Goal: Task Accomplishment & Management: Manage account settings

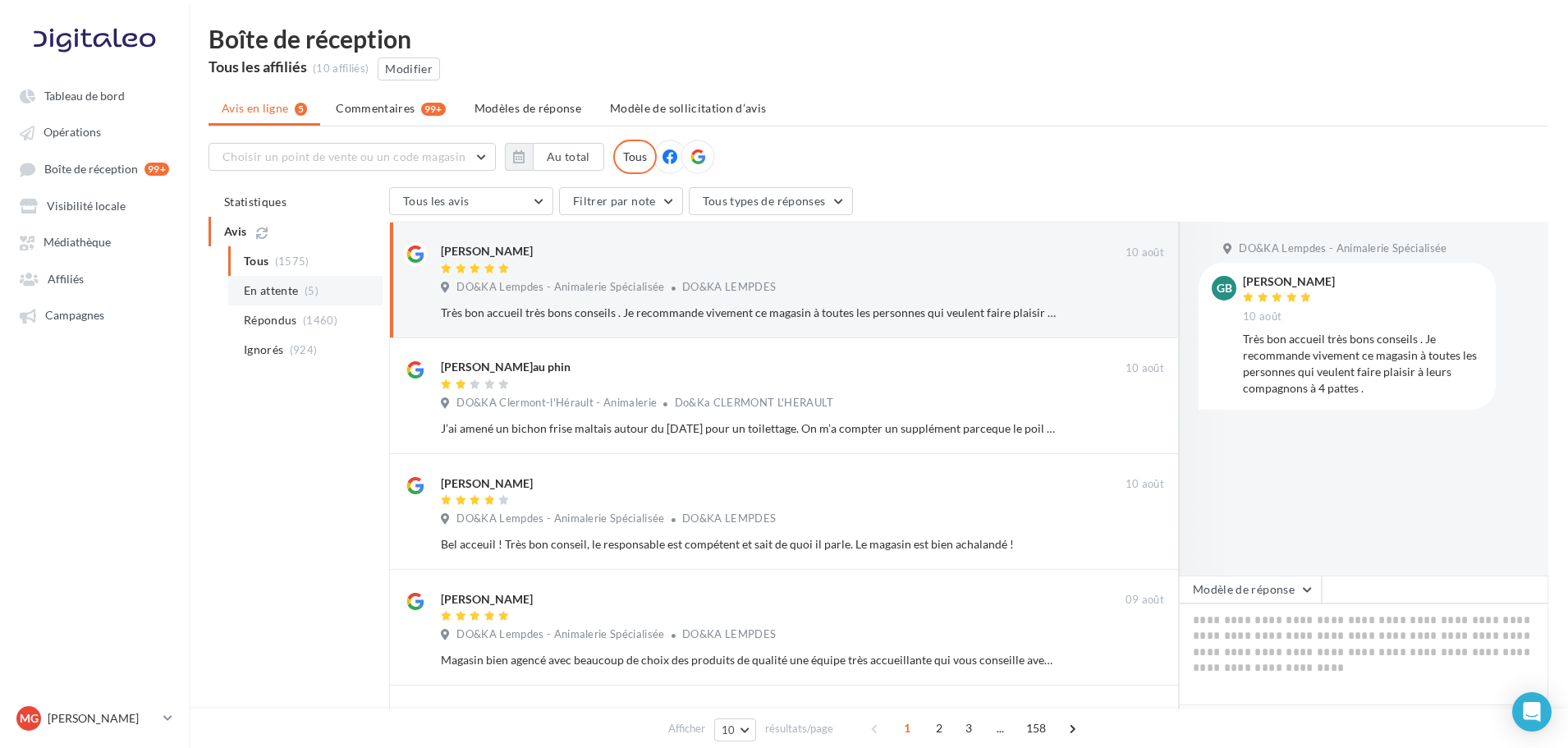
click at [264, 295] on span "En attente" at bounding box center [270, 290] width 55 height 16
click at [914, 293] on div "DO&KA Lempdes - Animalerie Spécialisée DO&KA LEMPDES" at bounding box center [802, 288] width 724 height 18
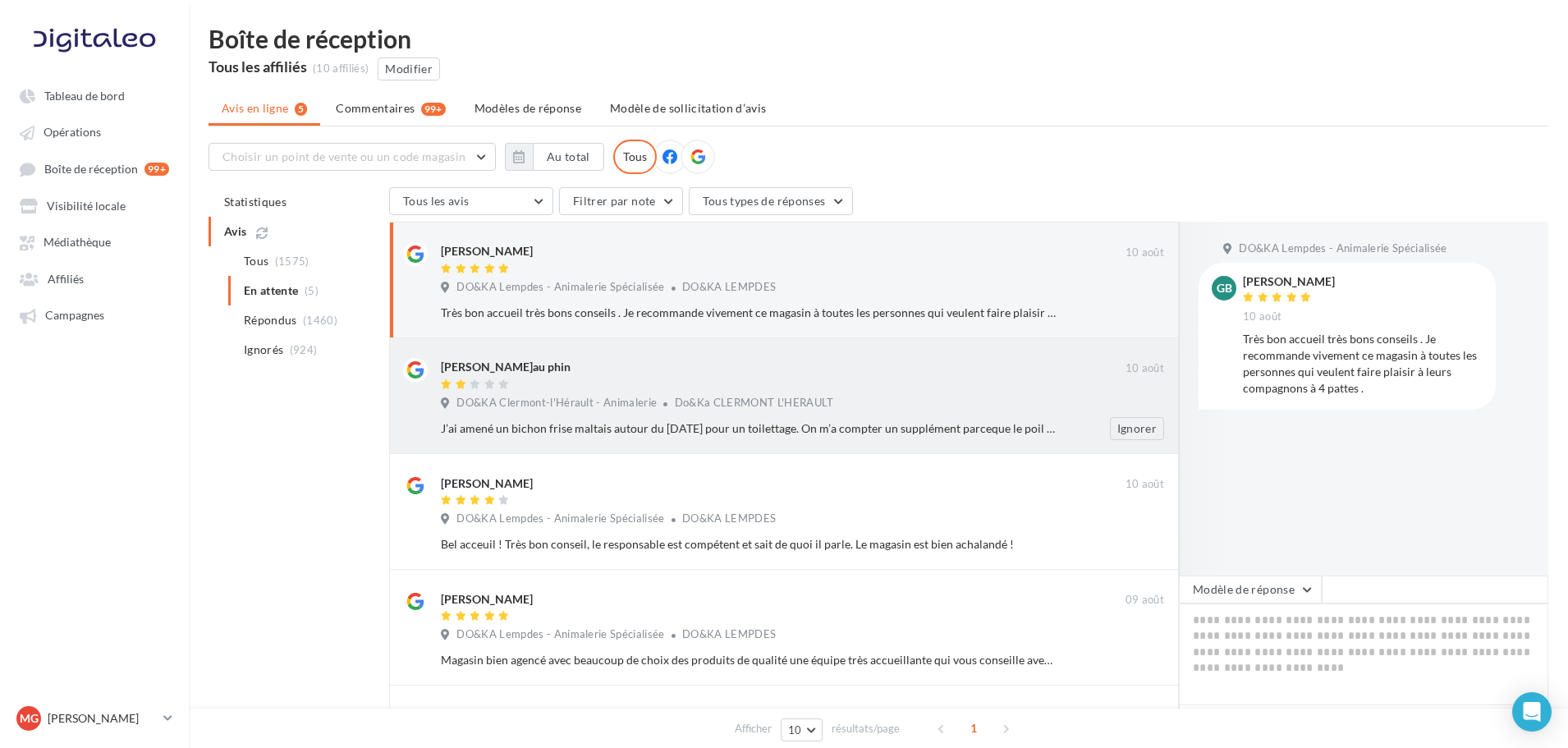
click at [908, 391] on div at bounding box center [783, 385] width 685 height 14
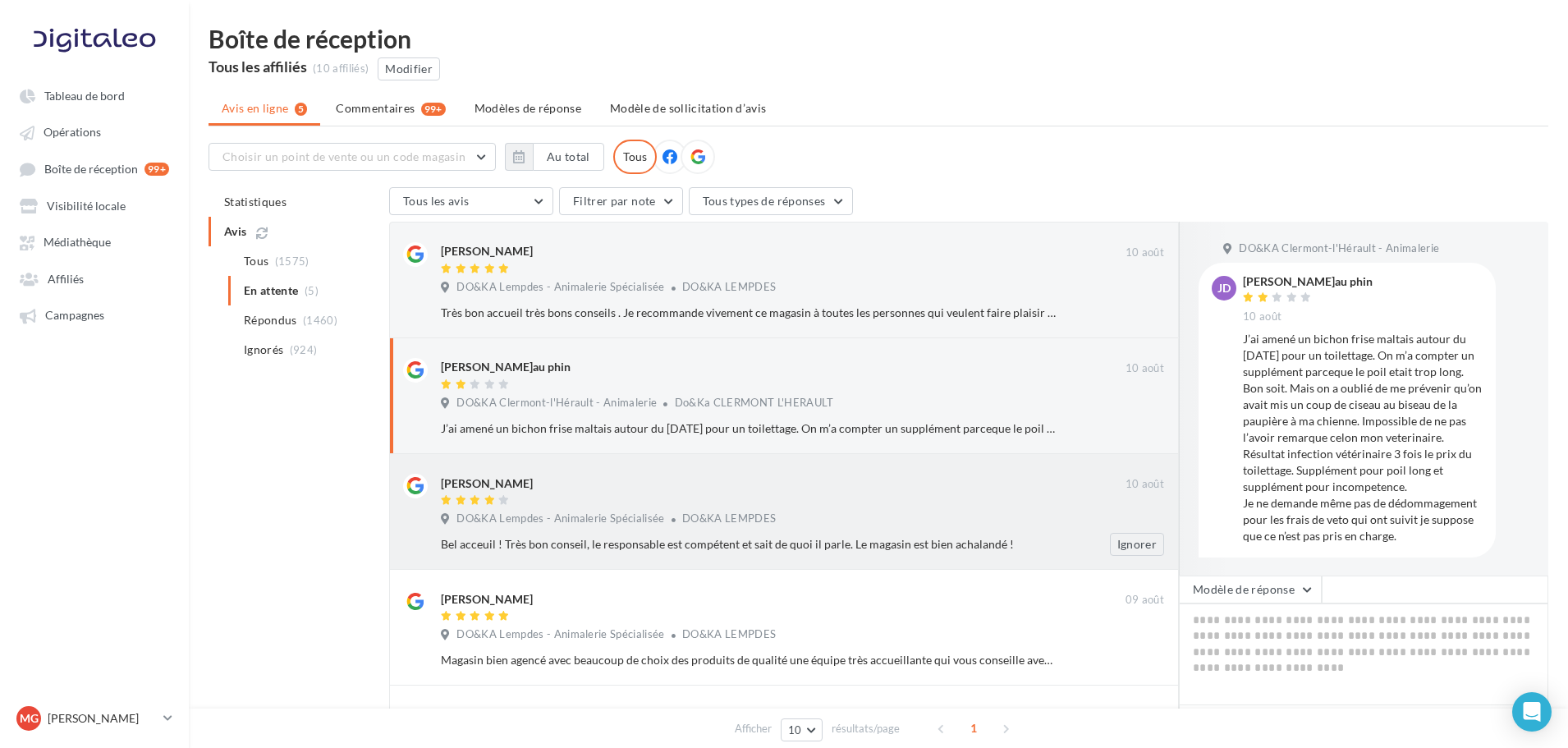
click at [893, 500] on div at bounding box center [783, 502] width 685 height 14
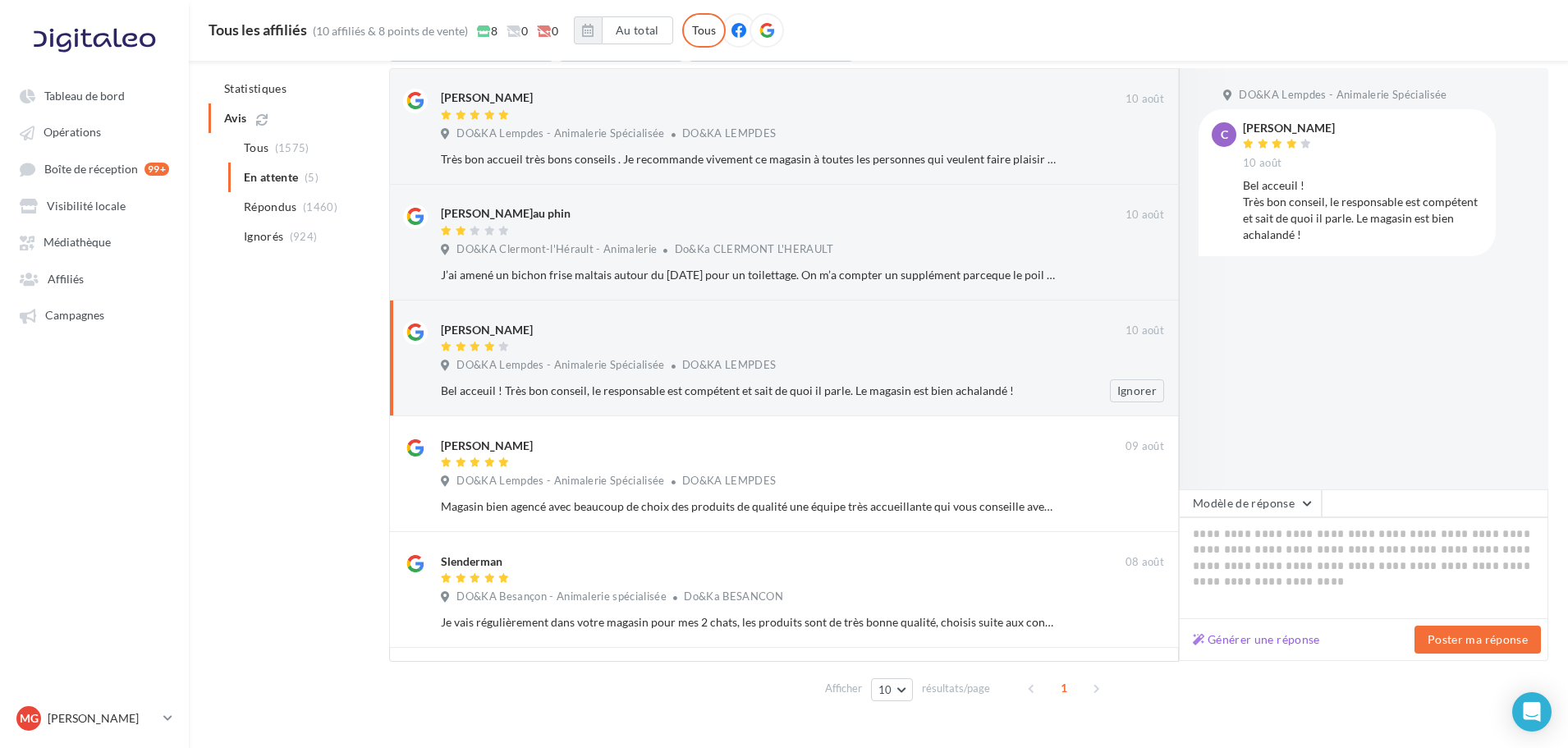
scroll to position [168, 0]
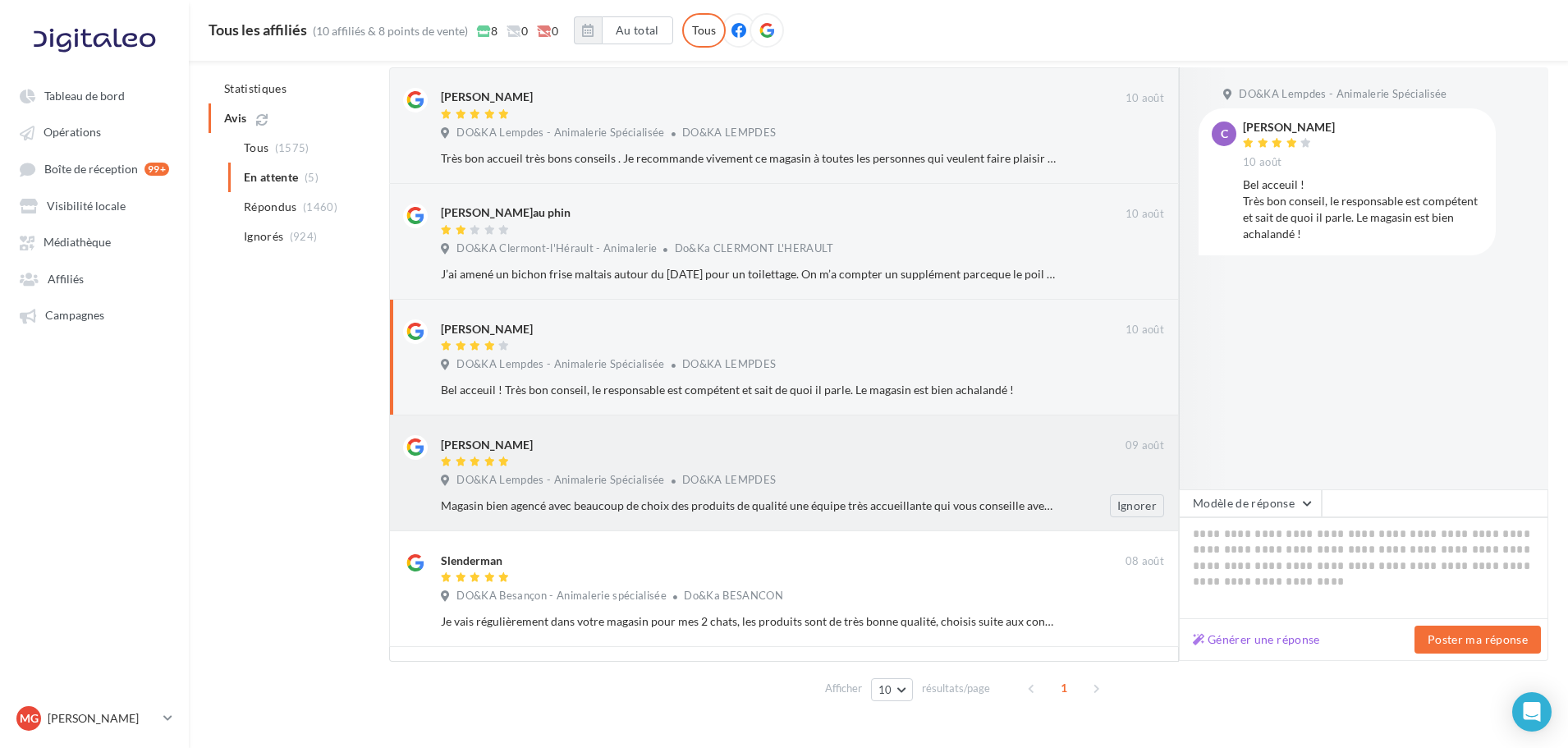
click at [819, 485] on div "DO&KA Lempdes - Animalerie Spécialisée DO&KA LEMPDES" at bounding box center [802, 481] width 724 height 18
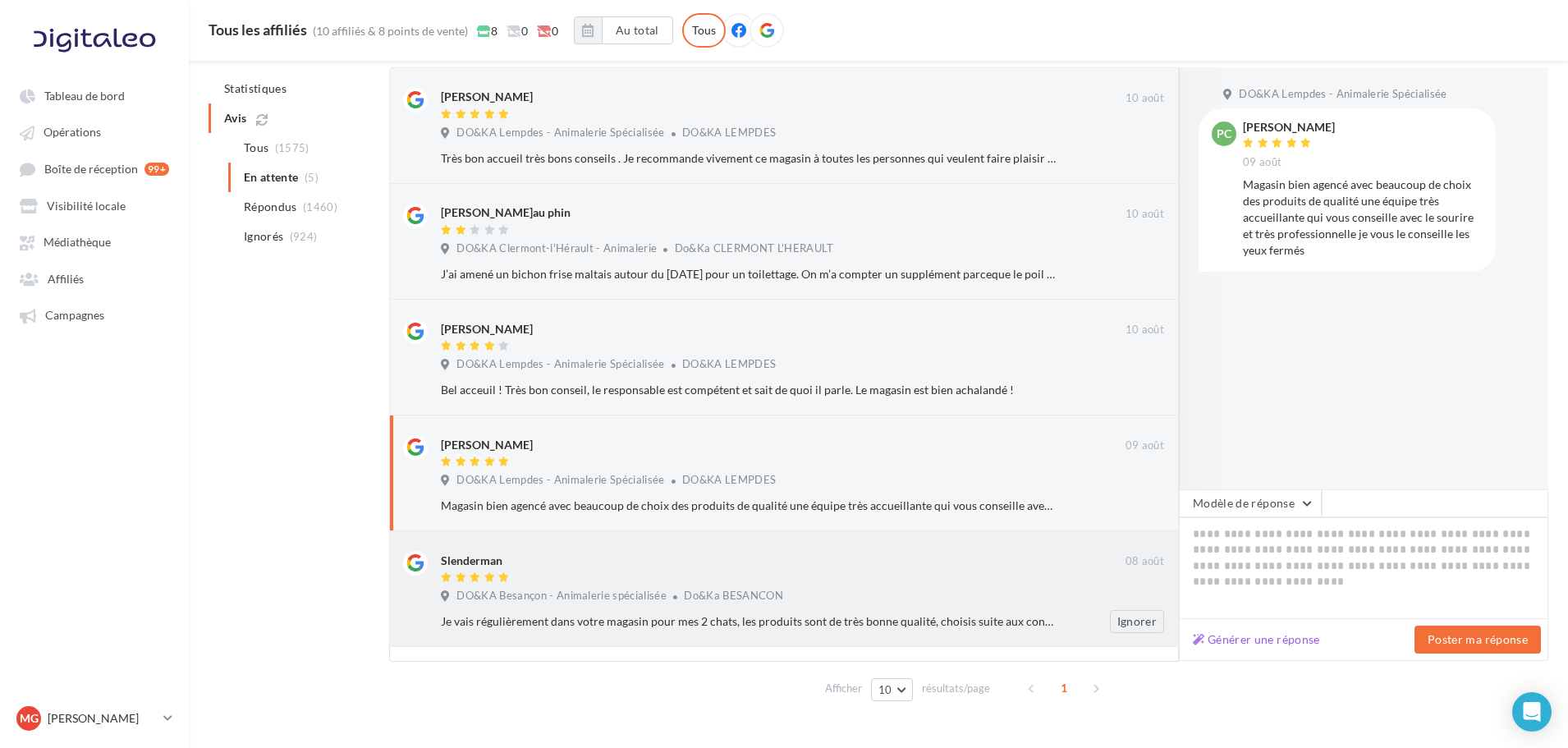
click at [814, 573] on div at bounding box center [783, 579] width 685 height 14
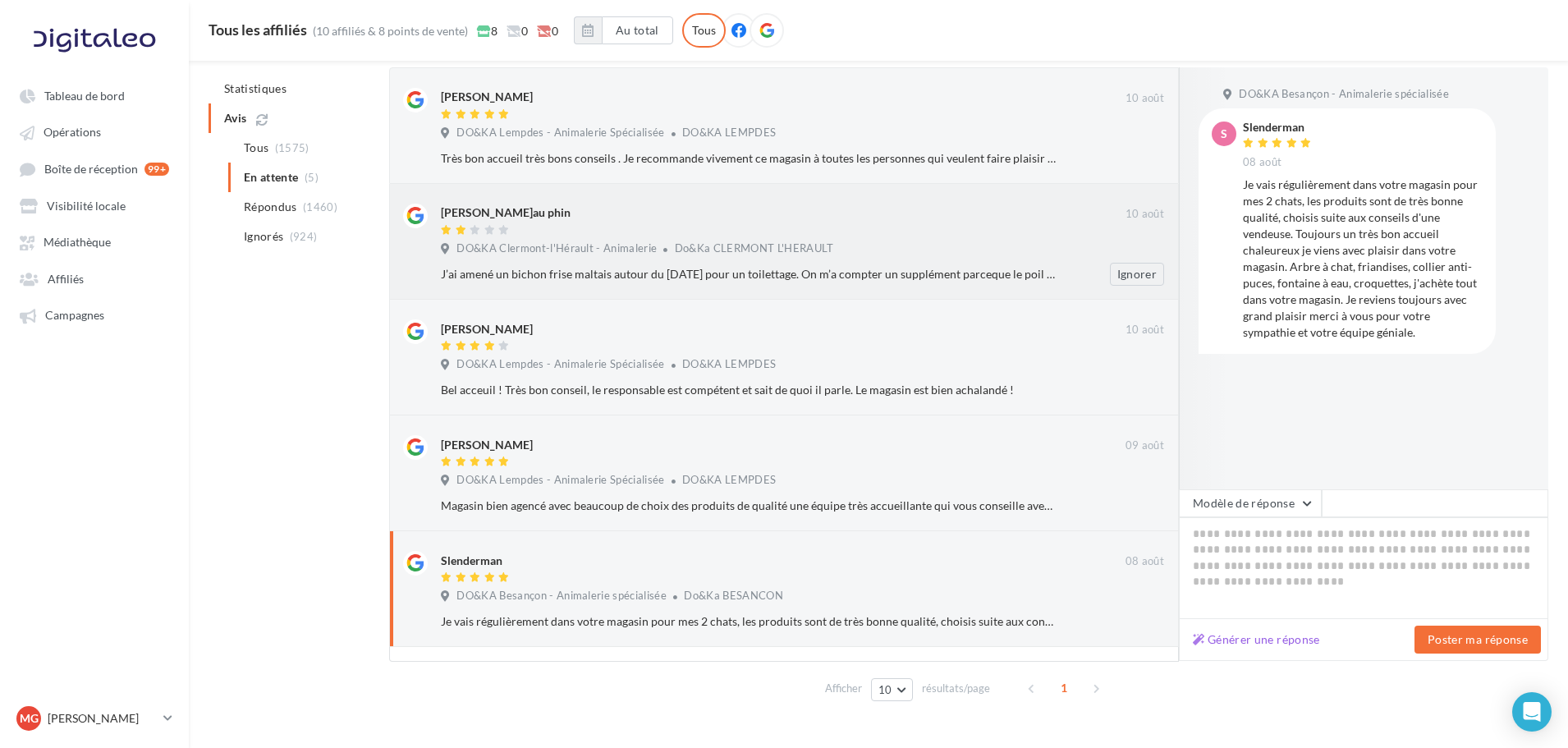
click at [855, 217] on div "Julien D'au phin" at bounding box center [783, 212] width 685 height 17
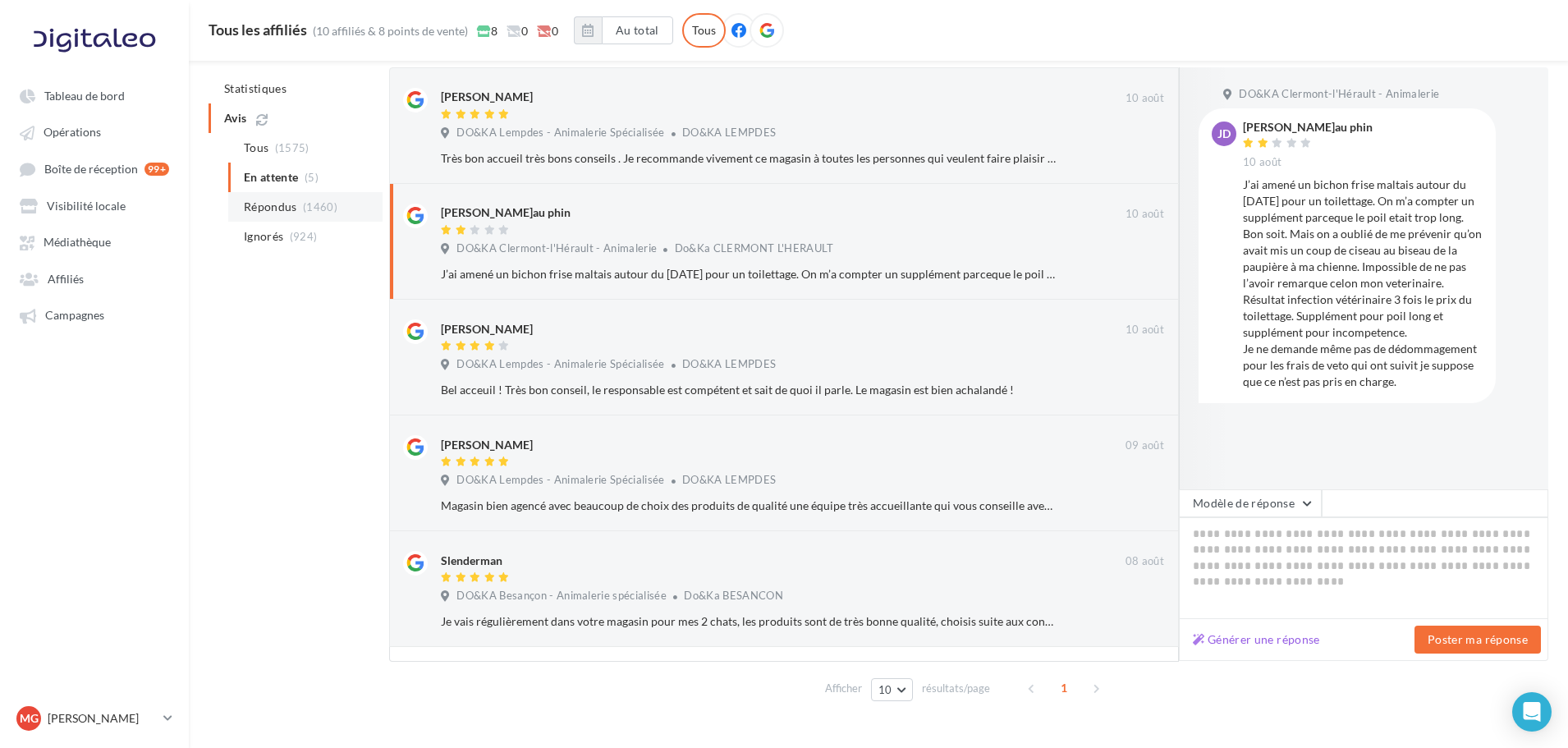
click at [288, 203] on span "Répondus" at bounding box center [270, 206] width 53 height 16
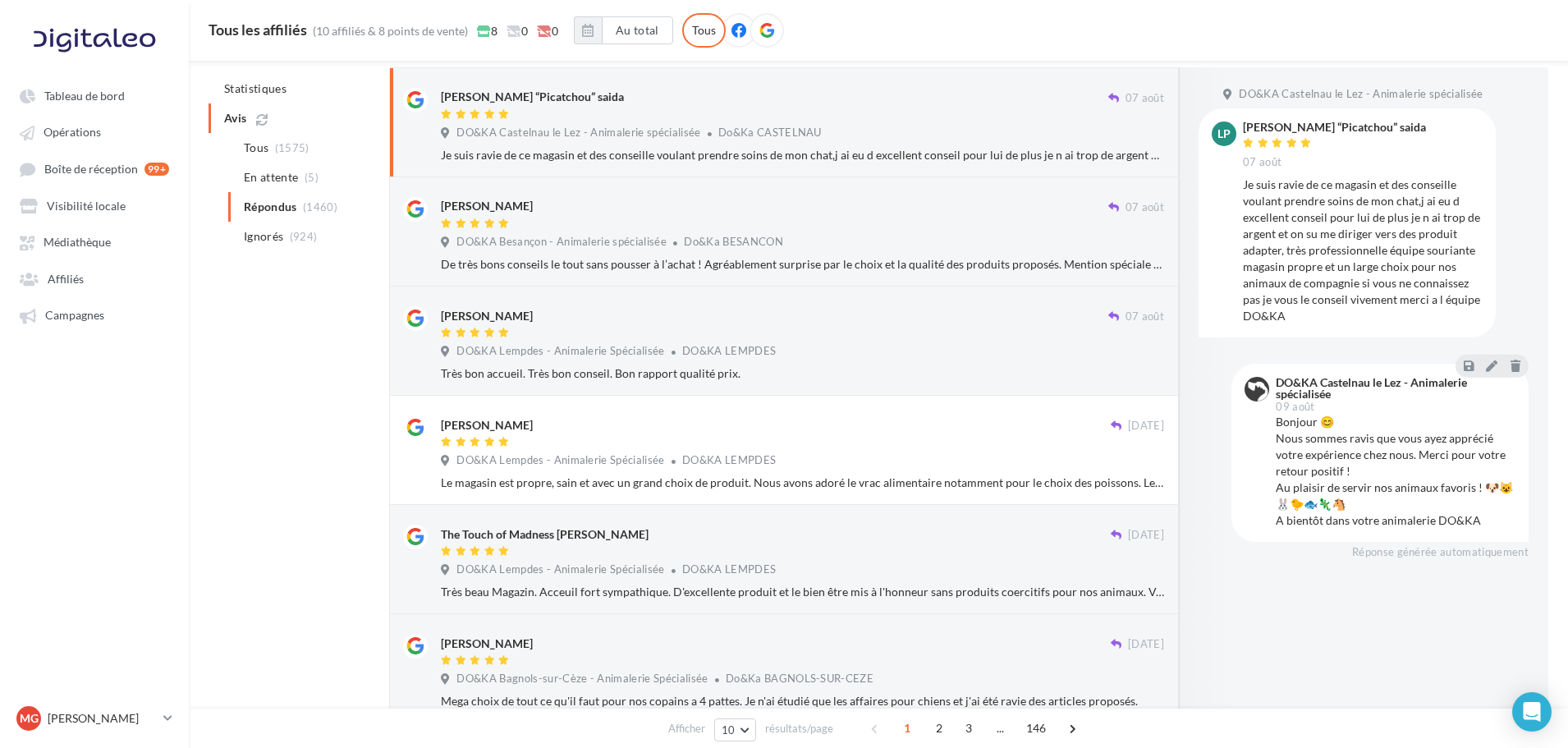
click at [602, 112] on div at bounding box center [774, 115] width 667 height 14
